Goal: Navigation & Orientation: Find specific page/section

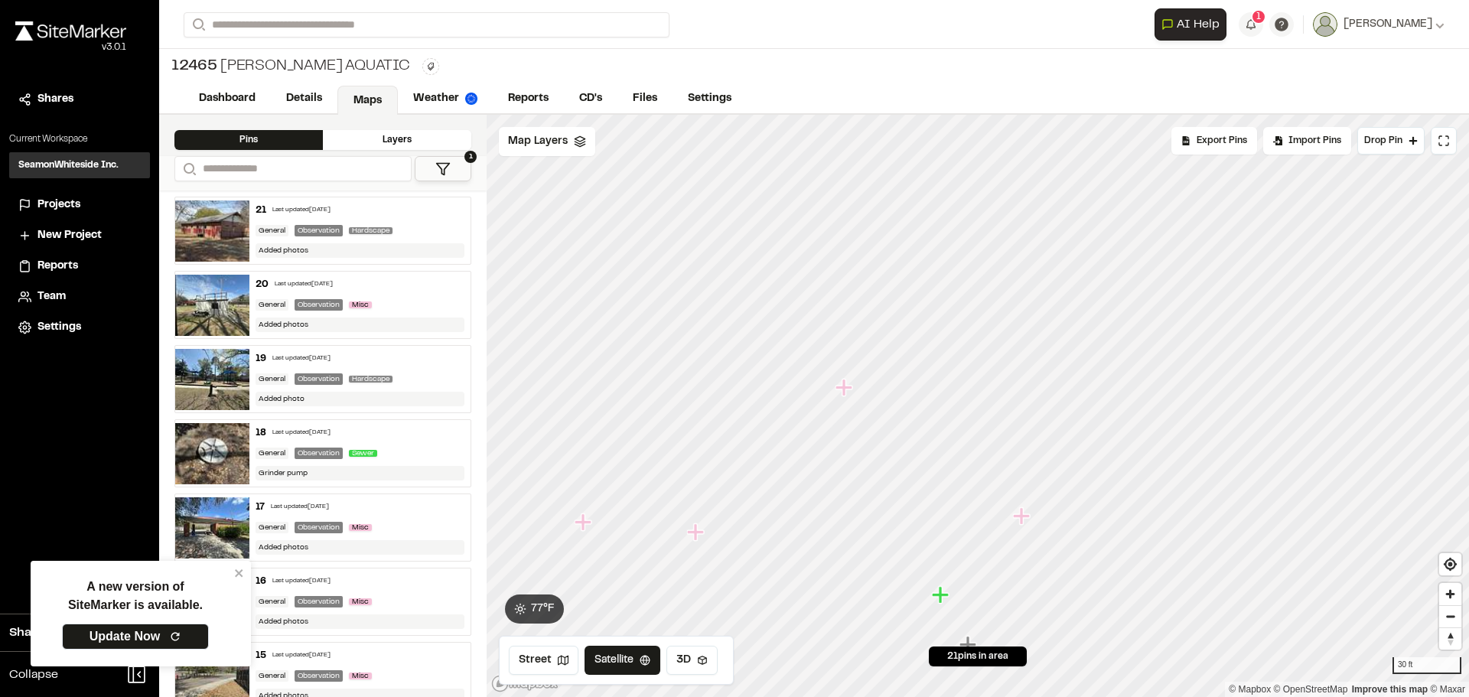
click at [1021, 519] on icon "Map marker" at bounding box center [1021, 515] width 17 height 17
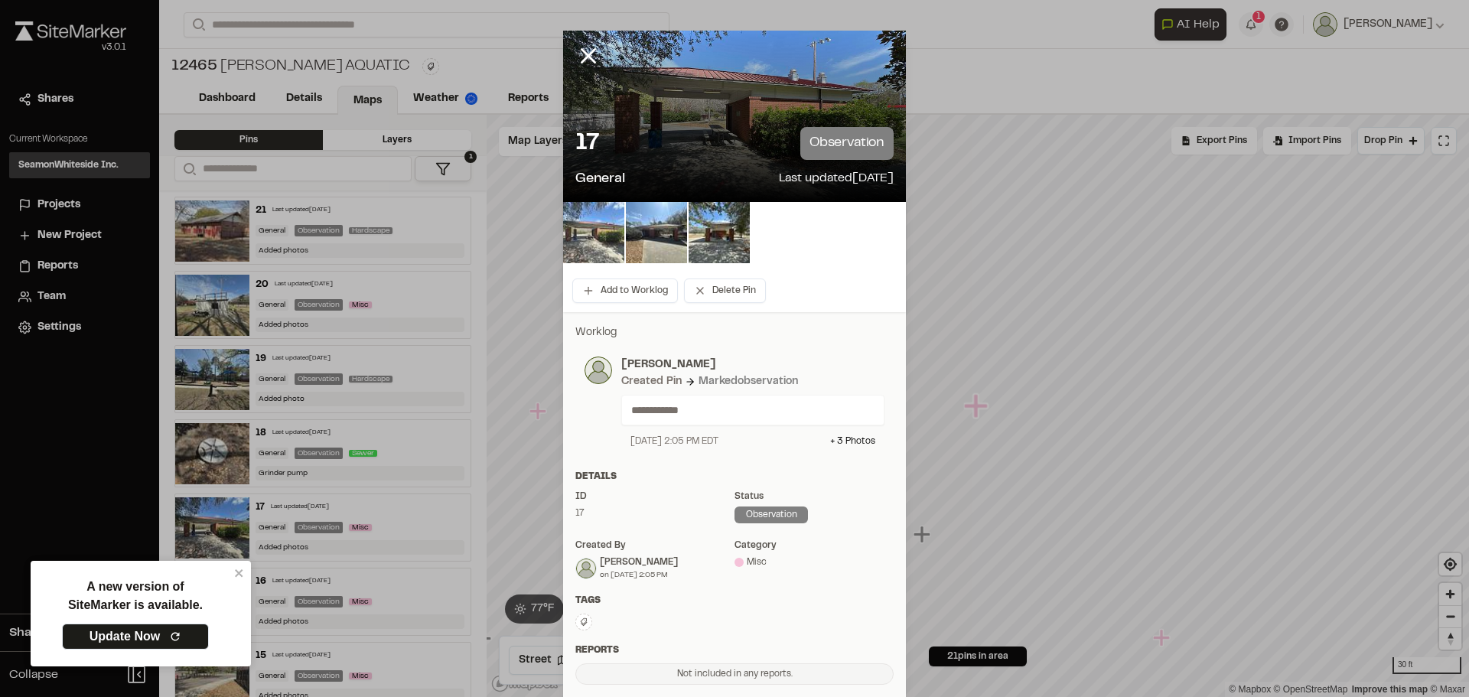
click at [606, 243] on img at bounding box center [593, 232] width 61 height 61
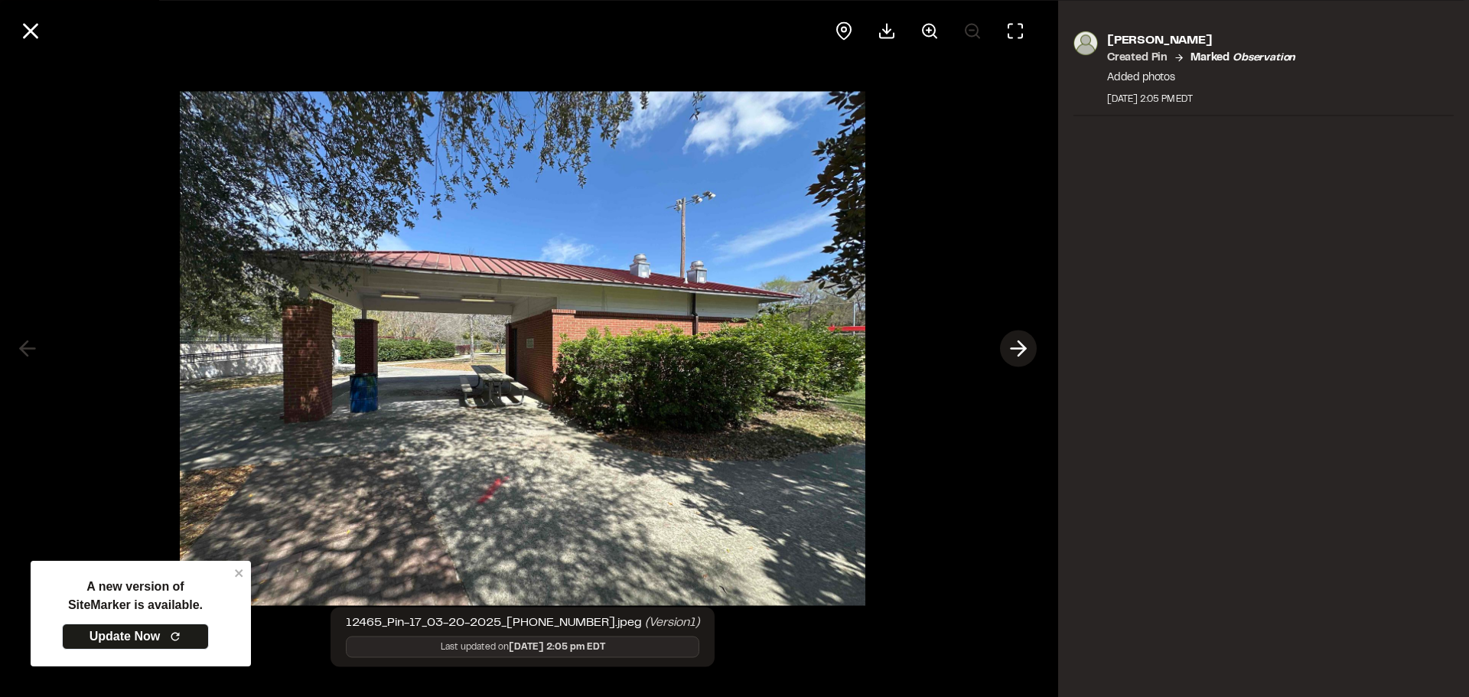
click at [1018, 345] on icon at bounding box center [1018, 349] width 24 height 26
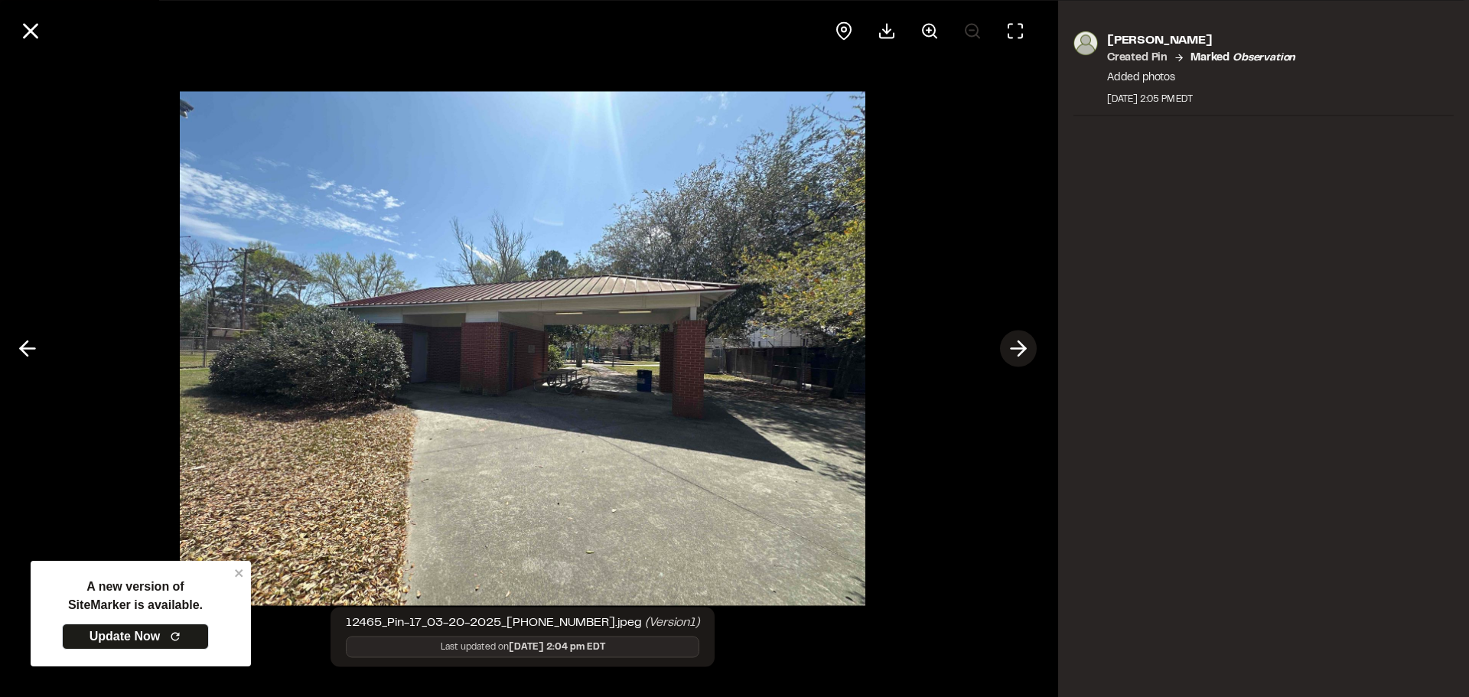
click at [1013, 355] on icon at bounding box center [1018, 349] width 24 height 26
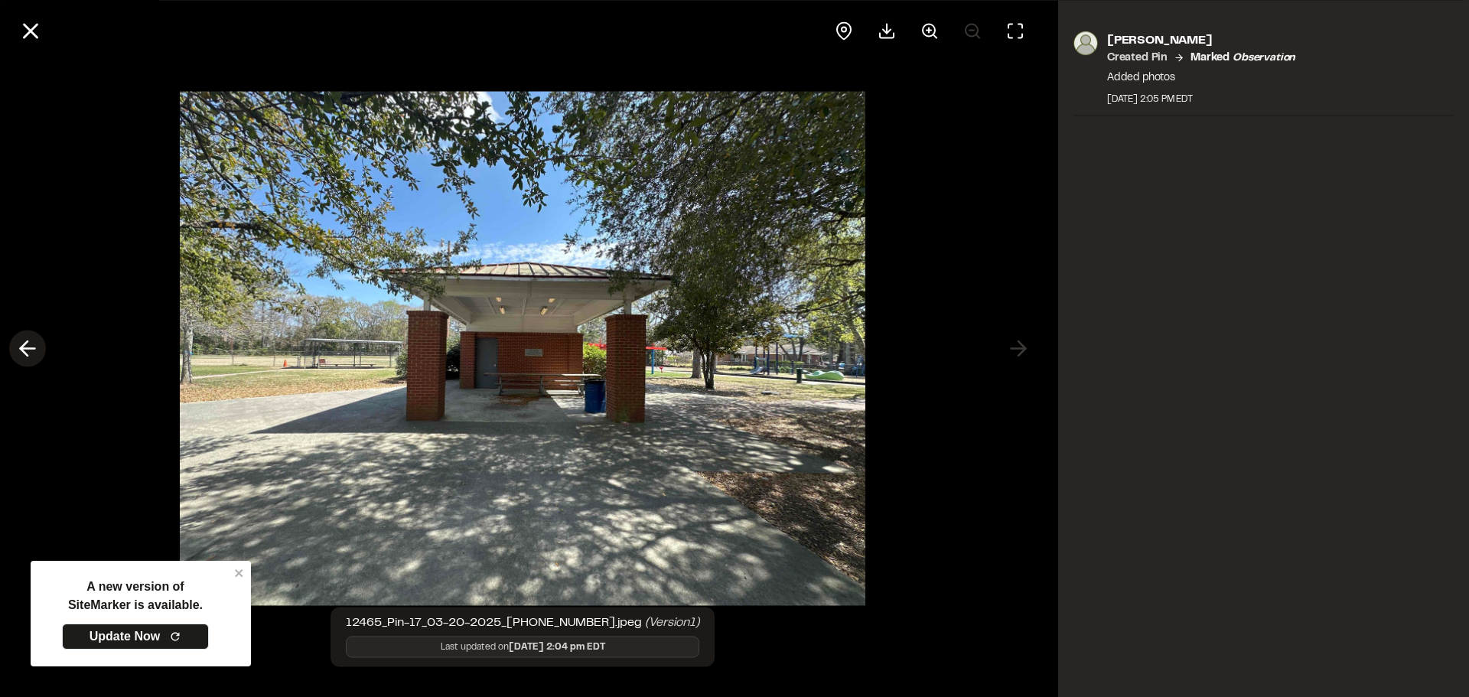
click at [37, 345] on icon at bounding box center [27, 349] width 24 height 26
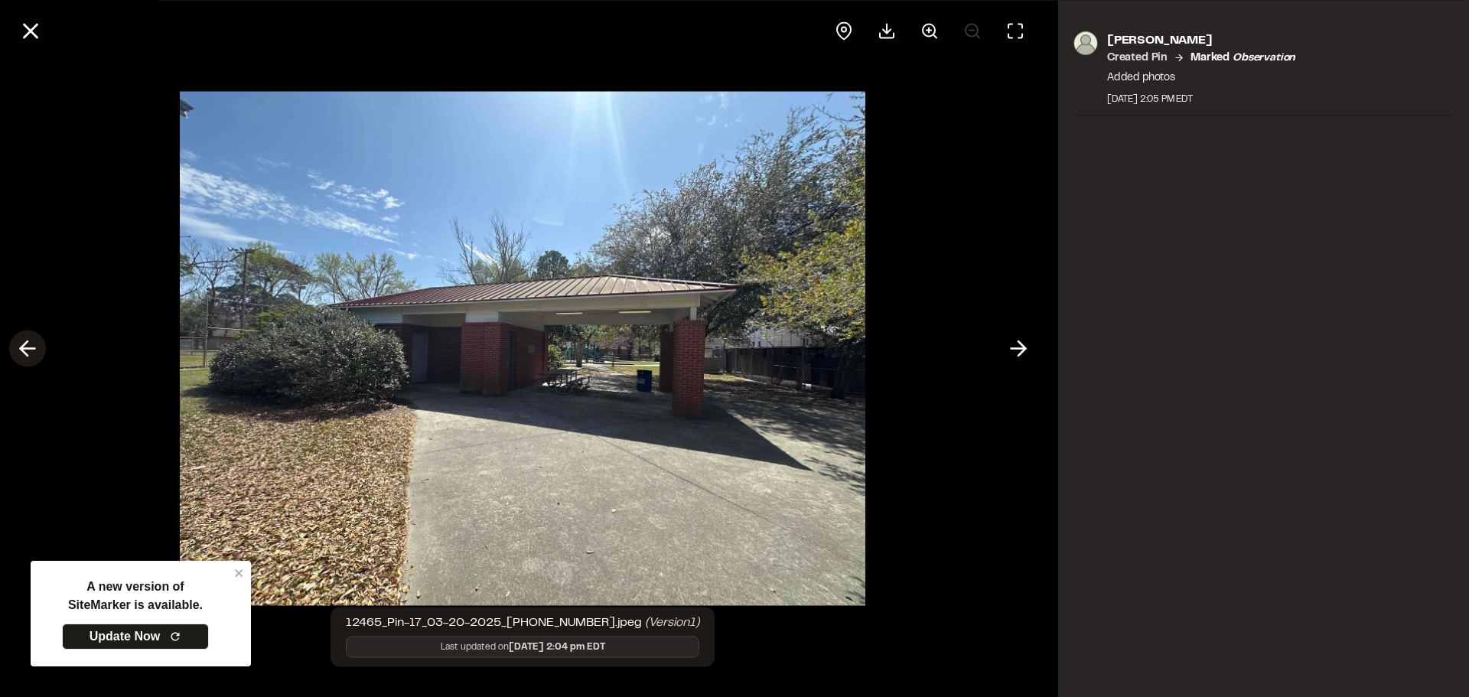
click at [37, 345] on icon at bounding box center [27, 349] width 24 height 26
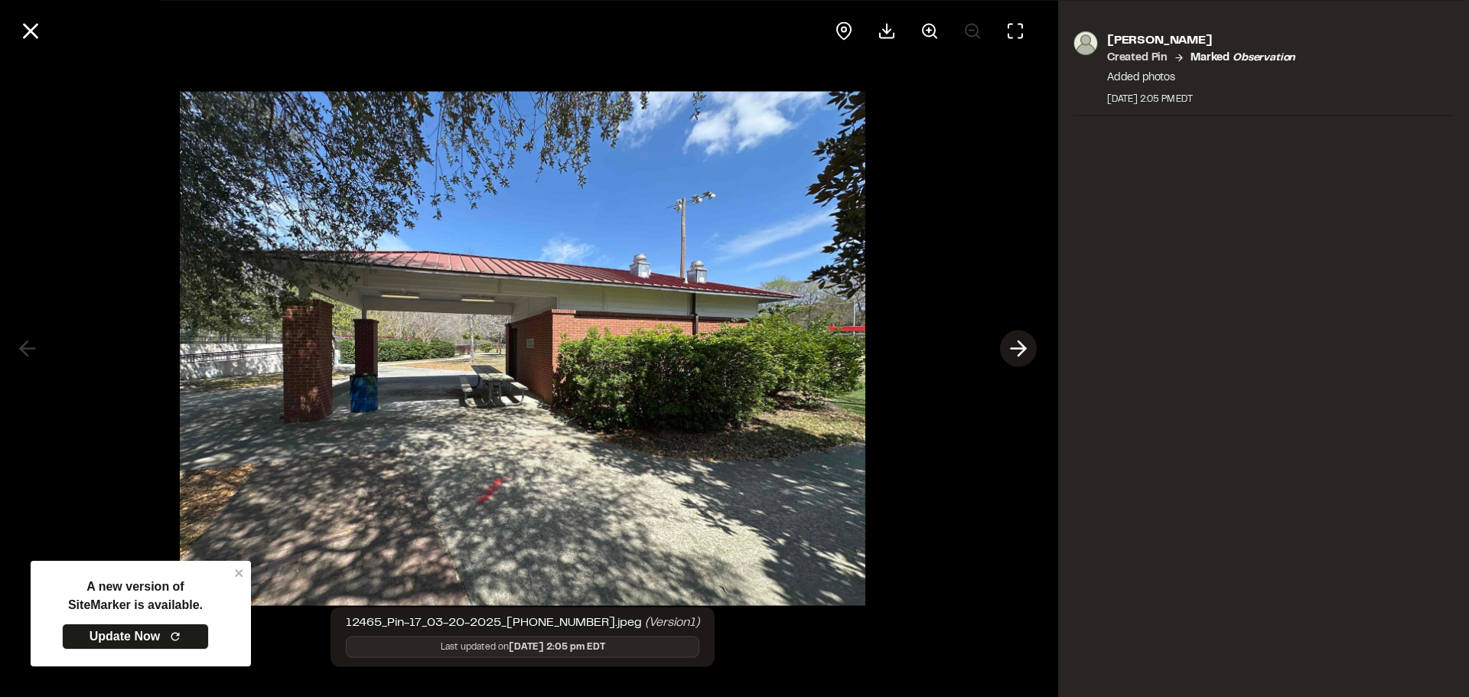
click at [1020, 344] on polyline at bounding box center [1021, 348] width 7 height 15
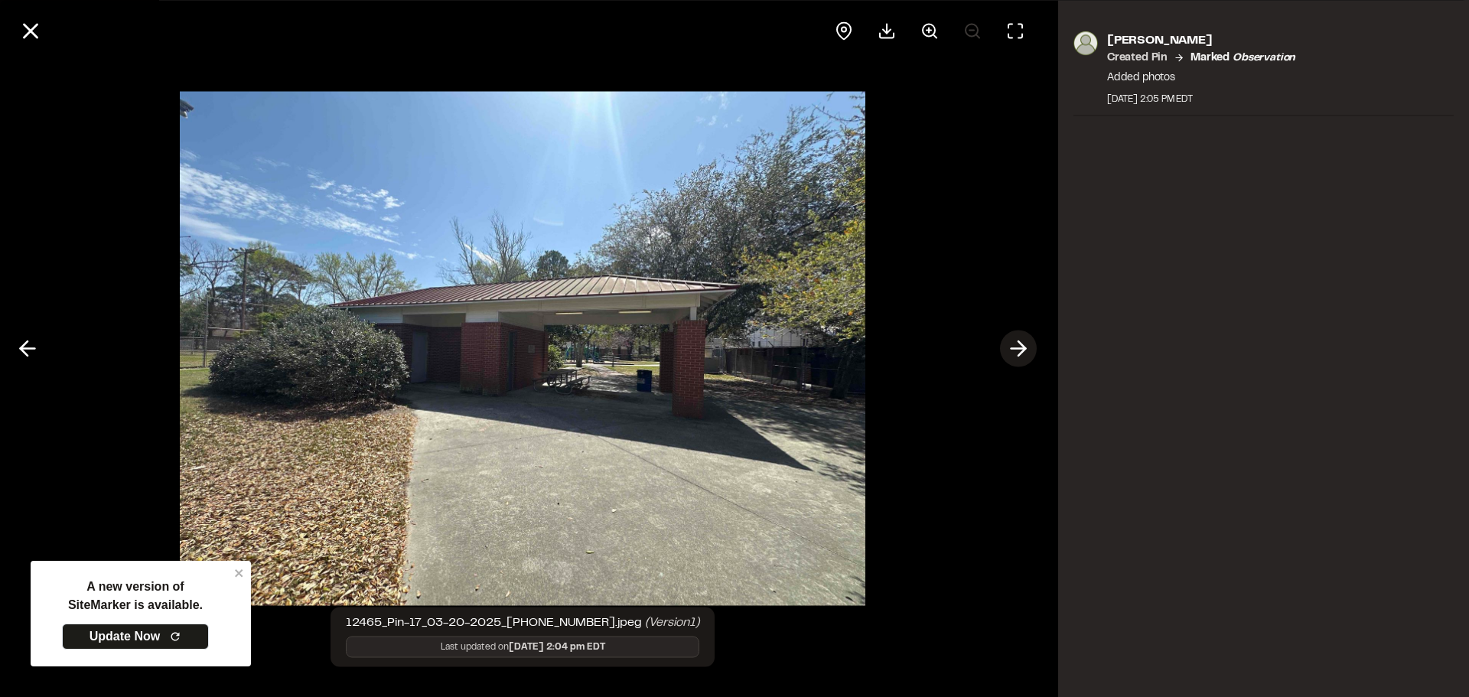
click at [1011, 347] on icon at bounding box center [1018, 349] width 24 height 26
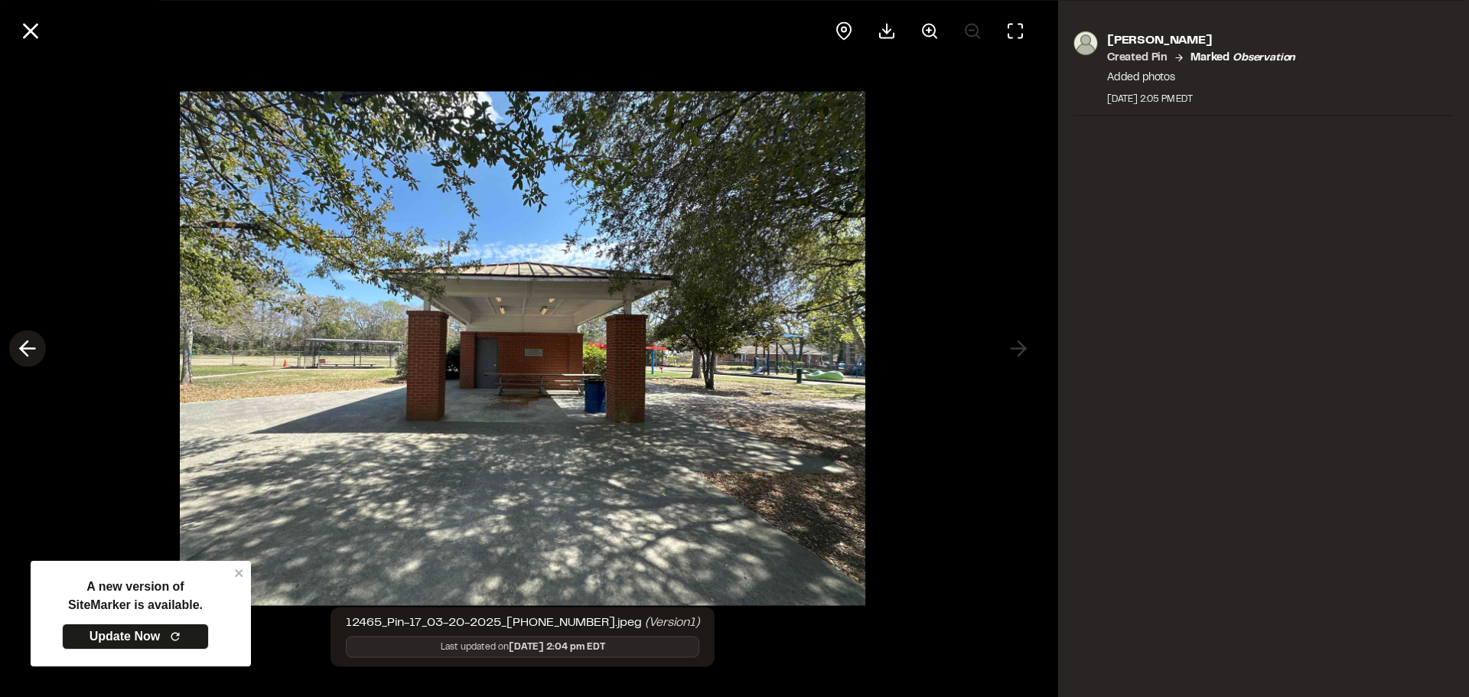
click at [23, 353] on icon at bounding box center [27, 349] width 24 height 26
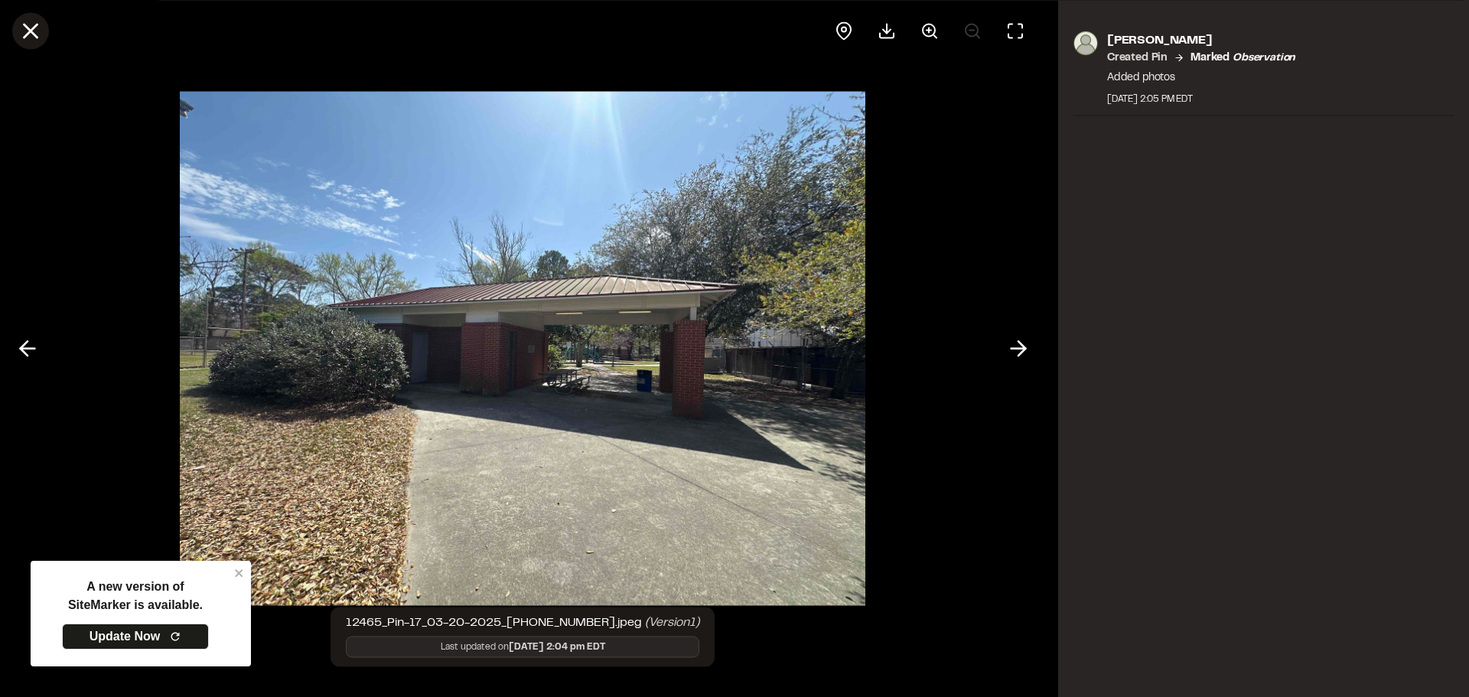
click at [38, 32] on icon at bounding box center [31, 31] width 26 height 26
